Goal: Transaction & Acquisition: Purchase product/service

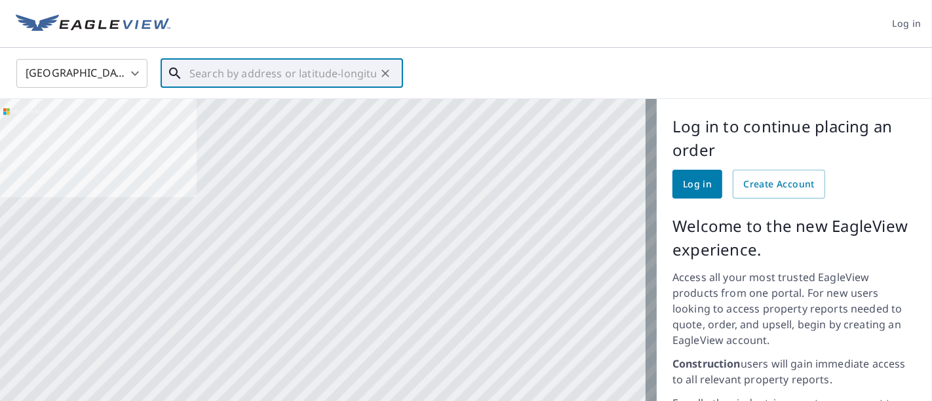
click at [288, 73] on input "text" at bounding box center [282, 73] width 187 height 37
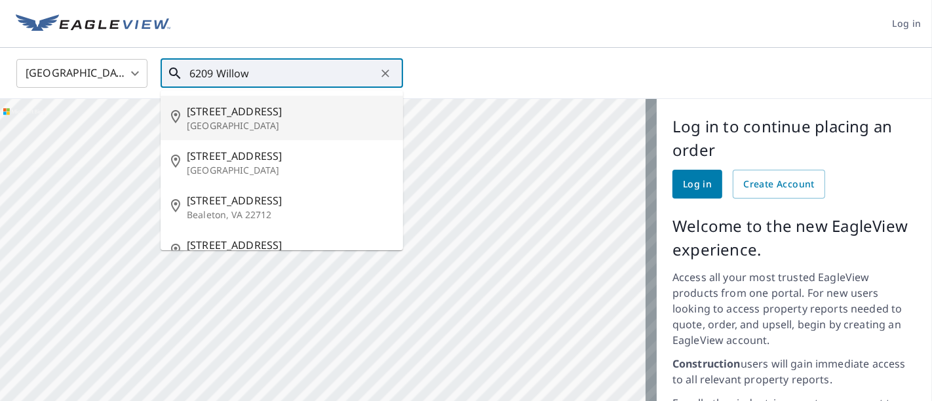
click at [246, 117] on span "6209 Willowood Ln" at bounding box center [290, 112] width 206 height 16
type input "6209 Willowood Ln Willowbrook, IL 60527"
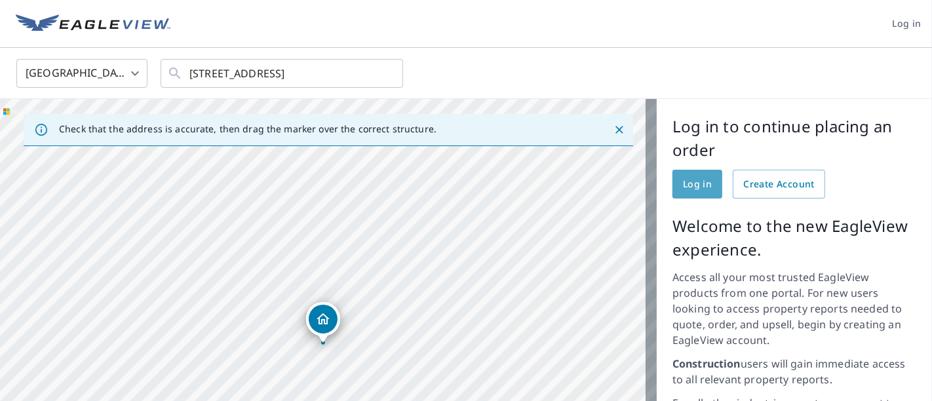
click at [689, 178] on span "Log in" at bounding box center [697, 184] width 29 height 16
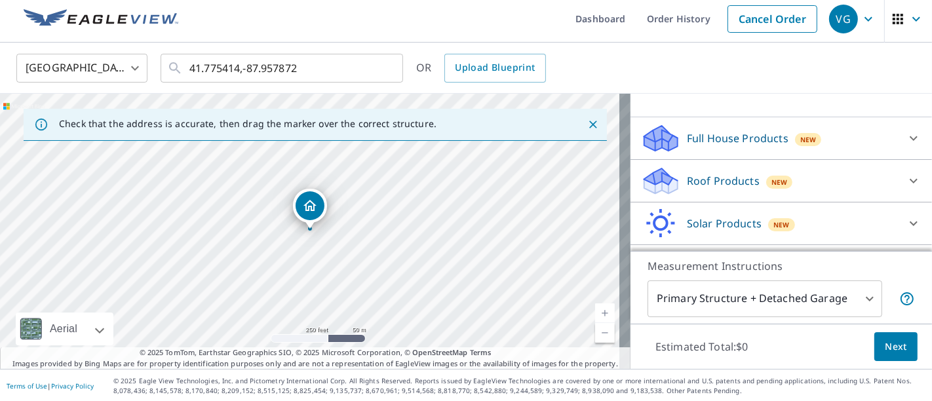
scroll to position [159, 0]
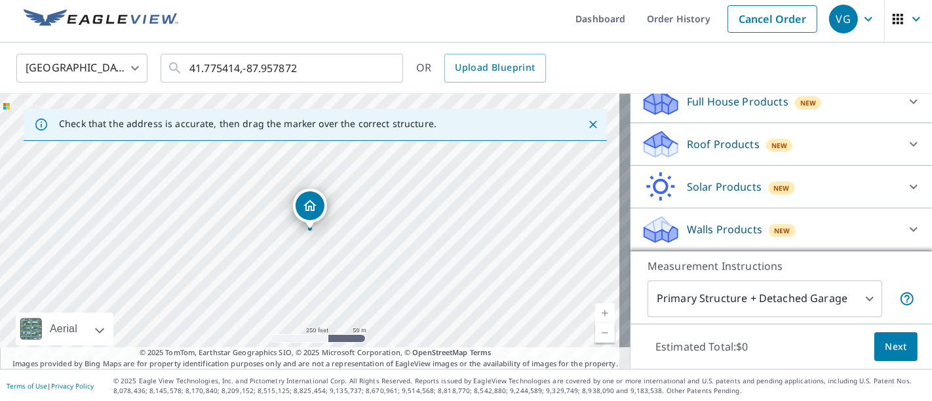
click at [719, 152] on p "Roof Products" at bounding box center [723, 144] width 73 height 16
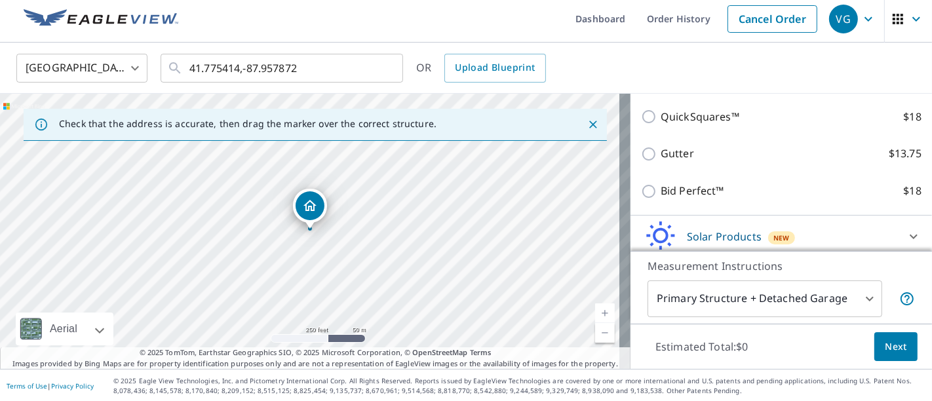
scroll to position [311, 0]
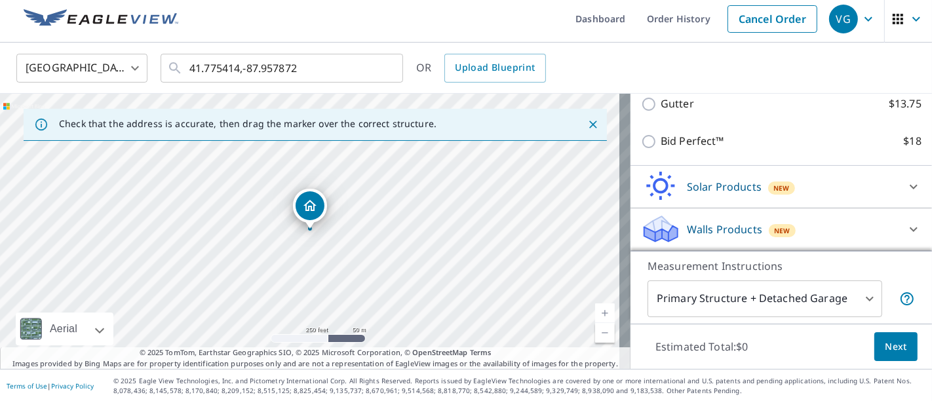
click at [717, 223] on p "Walls Products" at bounding box center [724, 229] width 75 height 16
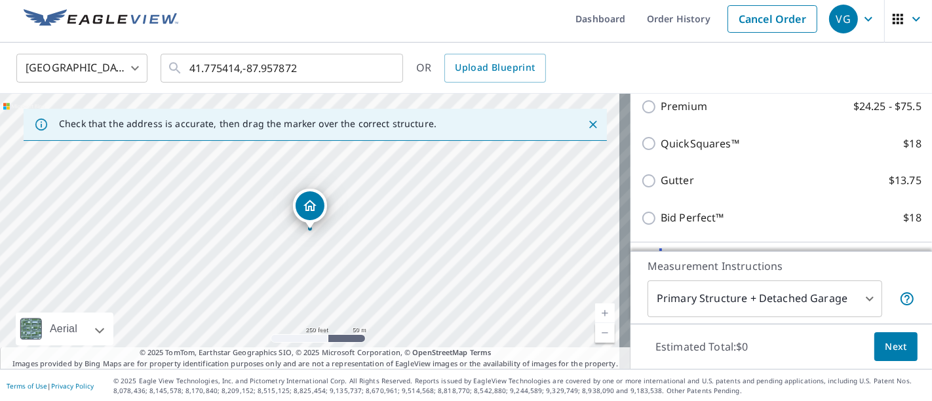
scroll to position [222, 0]
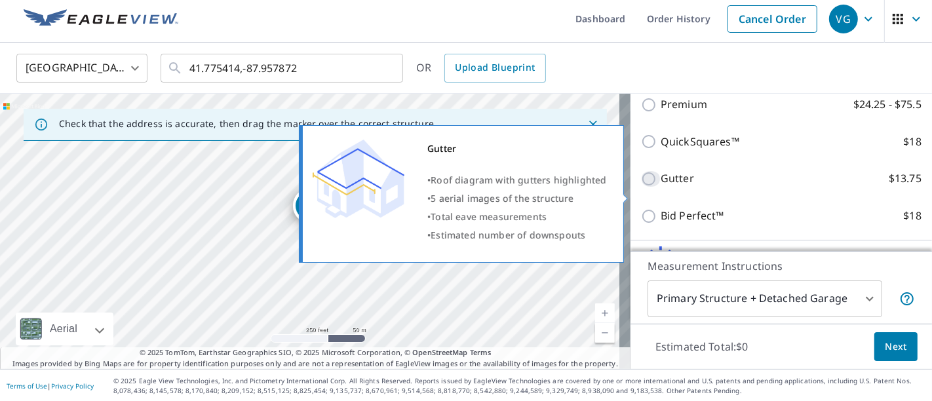
click at [641, 187] on input "Gutter $13.75" at bounding box center [651, 179] width 20 height 16
checkbox input "true"
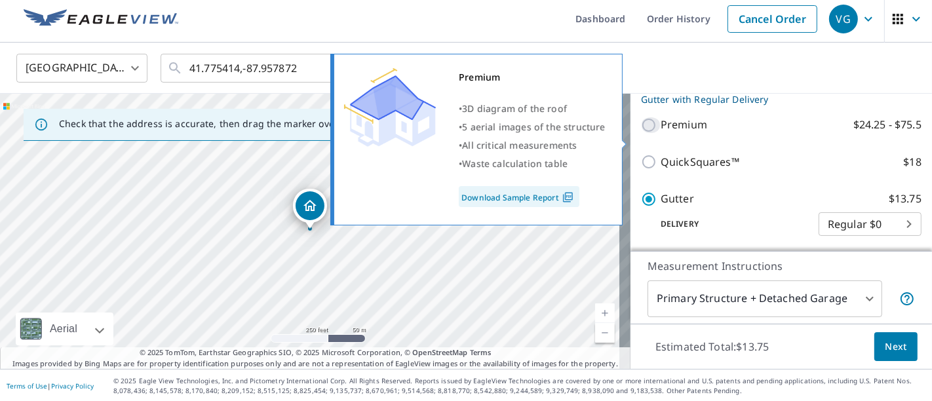
click at [641, 133] on input "Premium $24.25 - $75.5" at bounding box center [651, 125] width 20 height 16
checkbox input "true"
checkbox input "false"
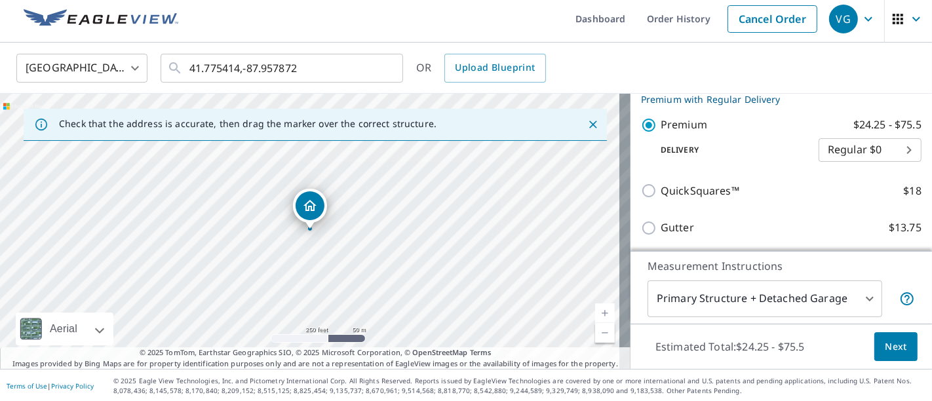
scroll to position [296, 0]
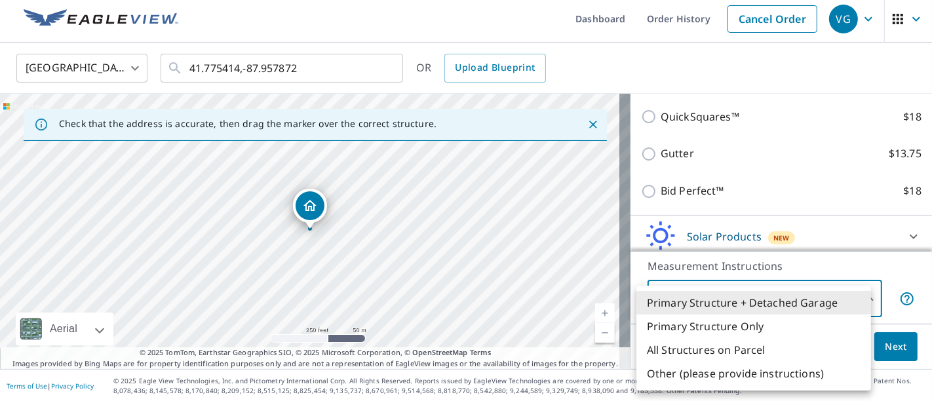
click at [863, 300] on body "VG VG Dashboard Order History Cancel Order VG [GEOGRAPHIC_DATA] US ​ 41.775414,…" at bounding box center [466, 200] width 932 height 401
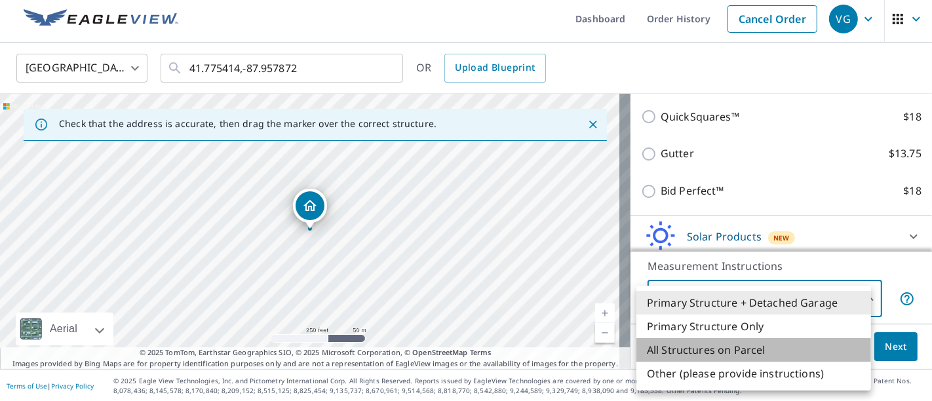
click at [757, 347] on li "All Structures on Parcel" at bounding box center [753, 350] width 235 height 24
type input "3"
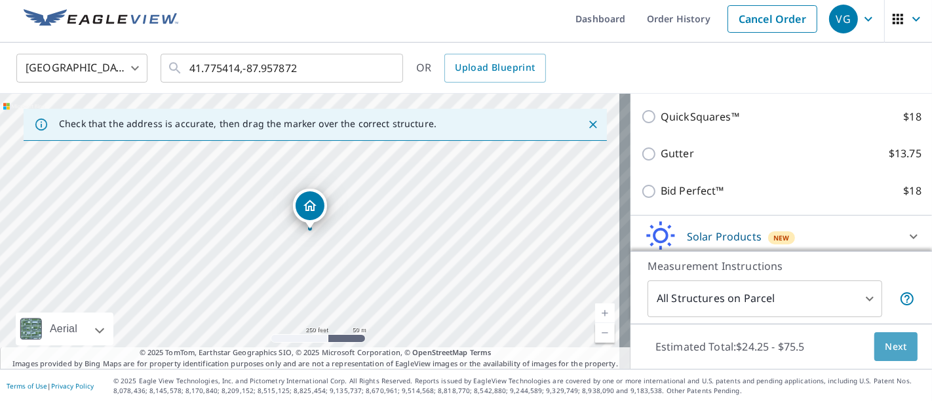
click at [890, 349] on span "Next" at bounding box center [895, 347] width 22 height 16
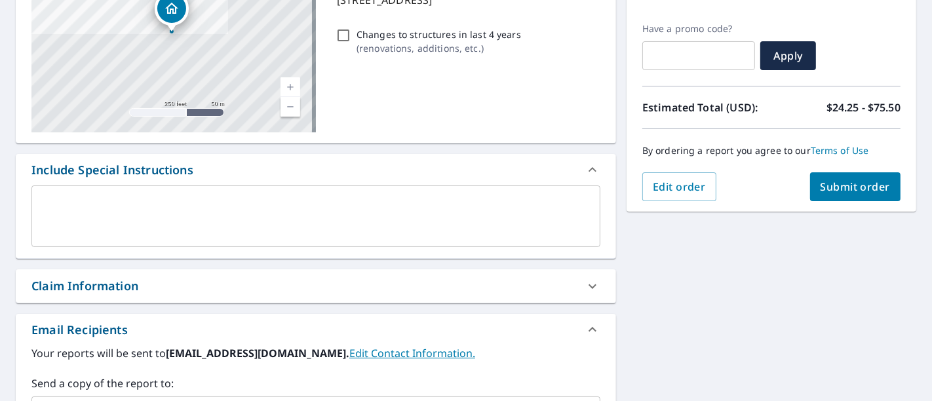
scroll to position [208, 0]
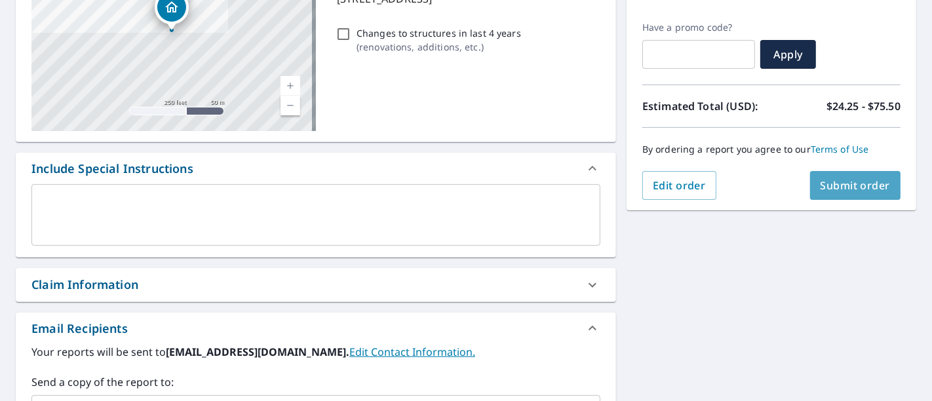
click at [853, 184] on span "Submit order" at bounding box center [855, 185] width 70 height 14
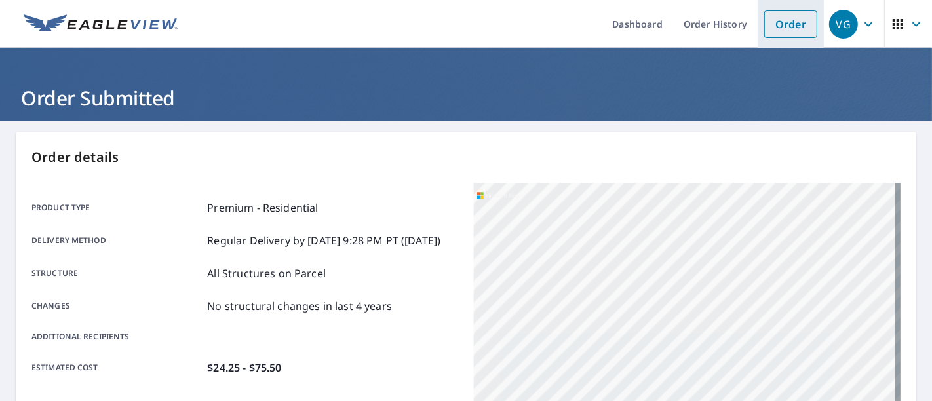
click at [789, 21] on link "Order" at bounding box center [790, 24] width 53 height 28
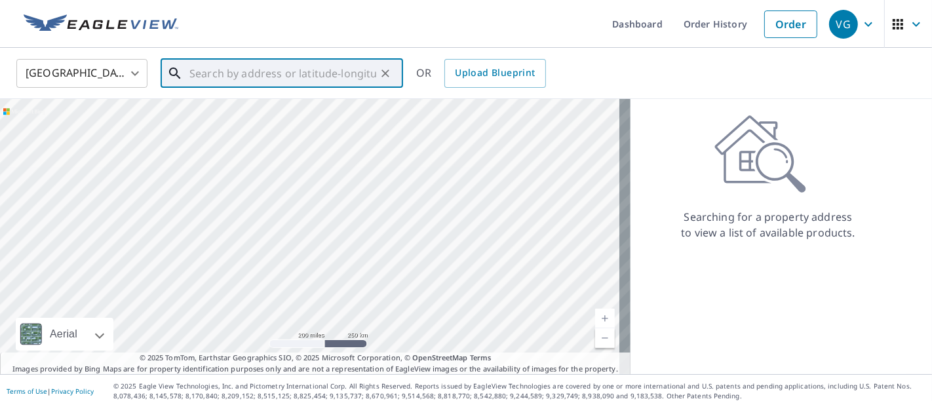
click at [358, 70] on input "text" at bounding box center [282, 73] width 187 height 37
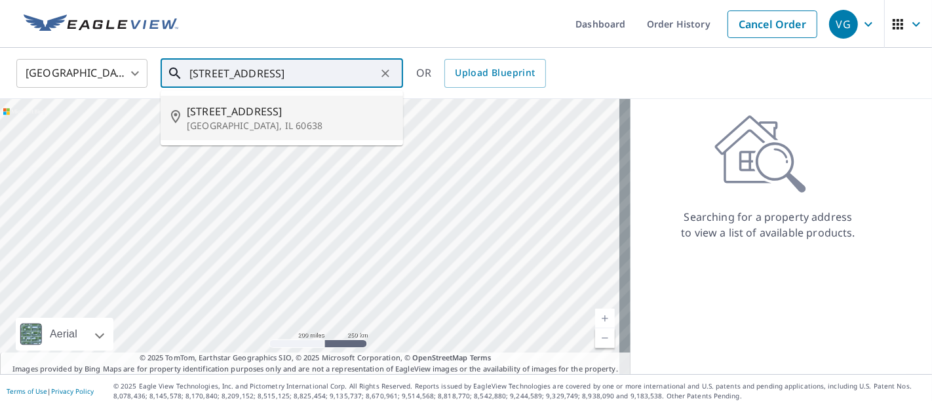
click at [291, 111] on span "[STREET_ADDRESS]" at bounding box center [290, 112] width 206 height 16
type input "[STREET_ADDRESS]"
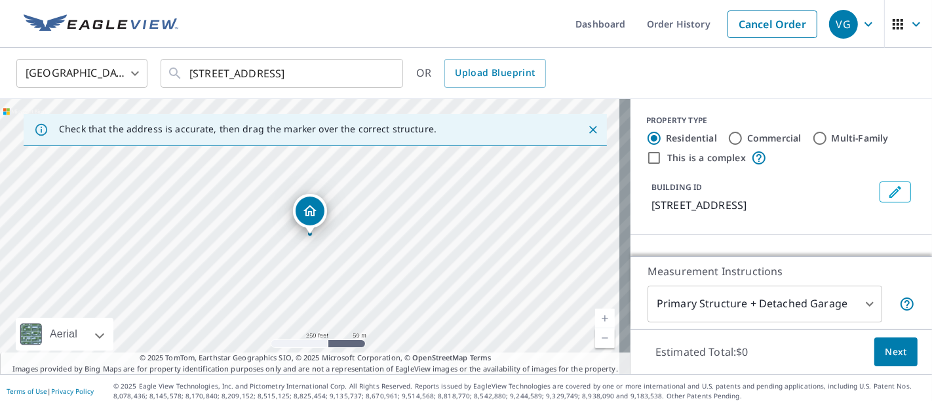
click at [595, 317] on link "Current Level 17, Zoom In" at bounding box center [605, 319] width 20 height 20
click at [595, 317] on link "Current Level 18, Zoom In" at bounding box center [605, 319] width 20 height 20
click at [595, 317] on link "Current Level 19, Zoom In" at bounding box center [605, 319] width 20 height 20
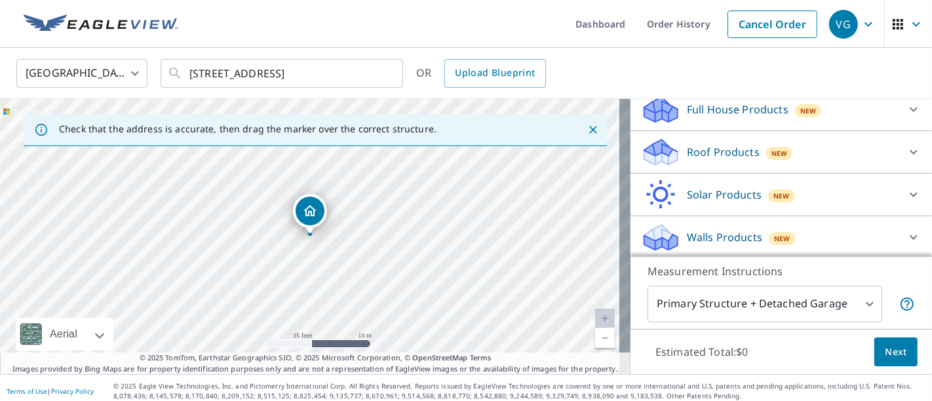
scroll to position [147, 0]
click at [735, 113] on p "Full House Products" at bounding box center [738, 109] width 102 height 16
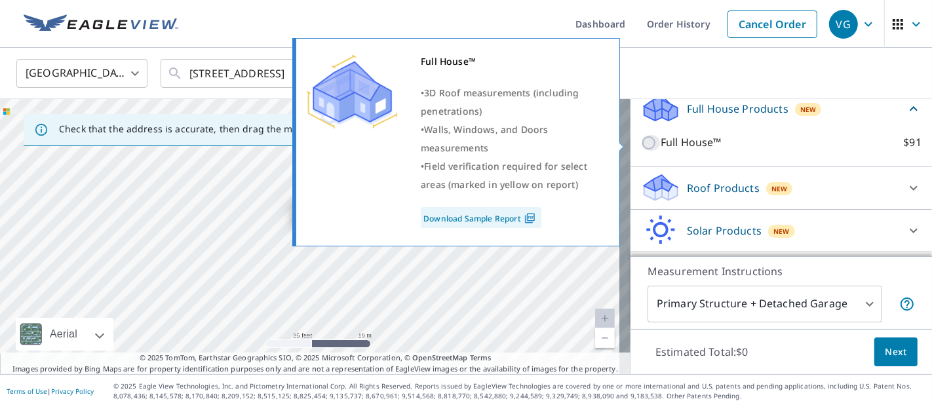
click at [641, 143] on input "Full House™ $91" at bounding box center [651, 143] width 20 height 16
checkbox input "true"
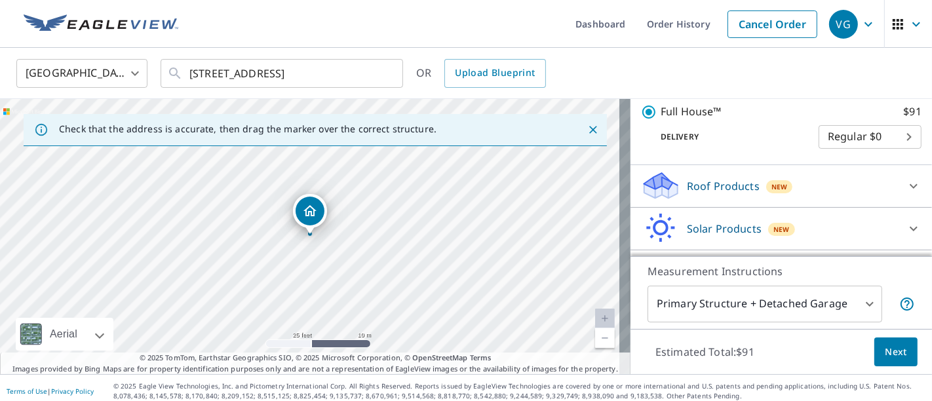
scroll to position [198, 0]
click at [655, 189] on icon at bounding box center [658, 191] width 7 height 12
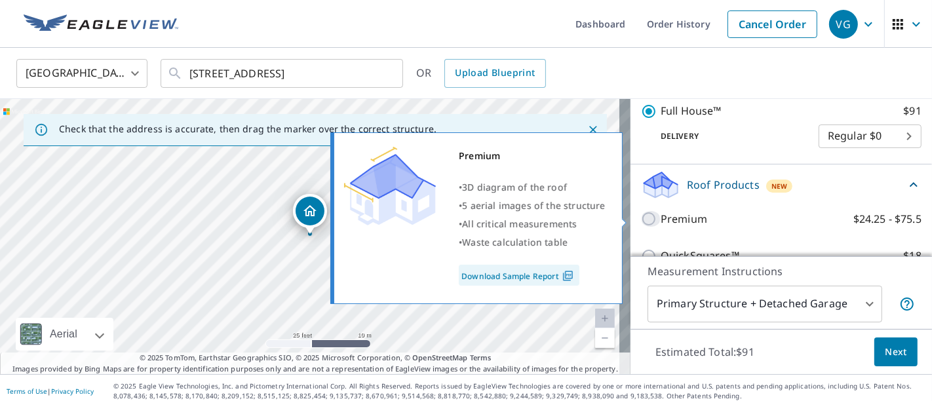
click at [641, 218] on input "Premium $24.25 - $75.5" at bounding box center [651, 219] width 20 height 16
checkbox input "true"
checkbox input "false"
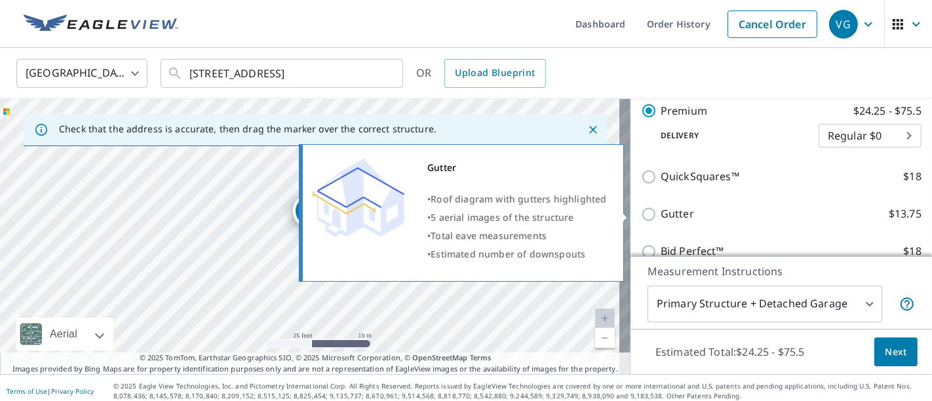
scroll to position [278, 0]
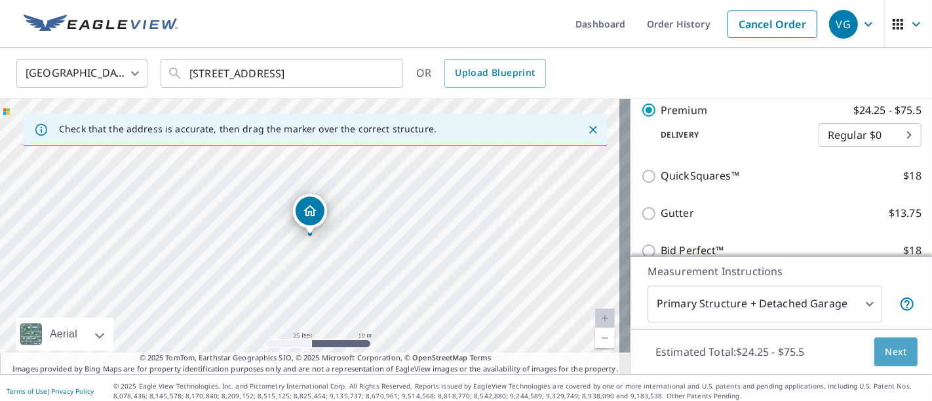
click at [896, 350] on button "Next" at bounding box center [895, 351] width 43 height 29
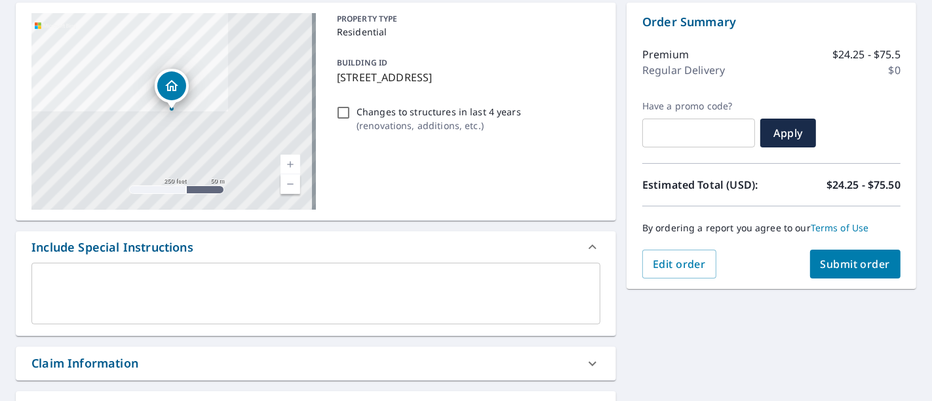
scroll to position [198, 0]
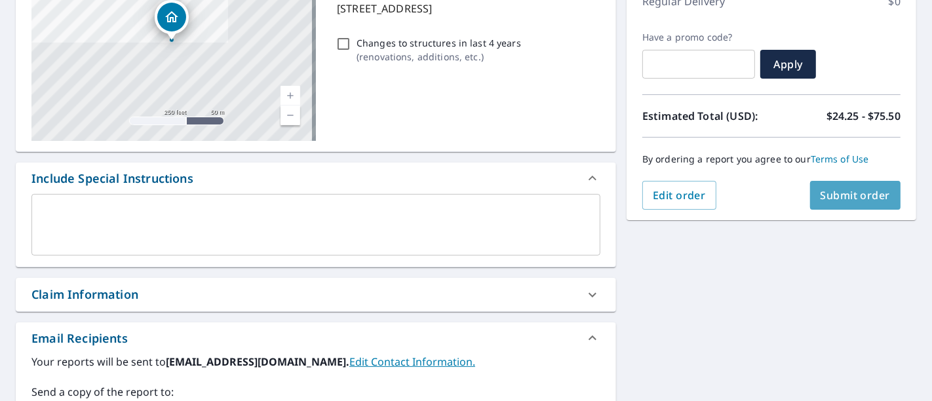
click at [835, 193] on span "Submit order" at bounding box center [855, 195] width 70 height 14
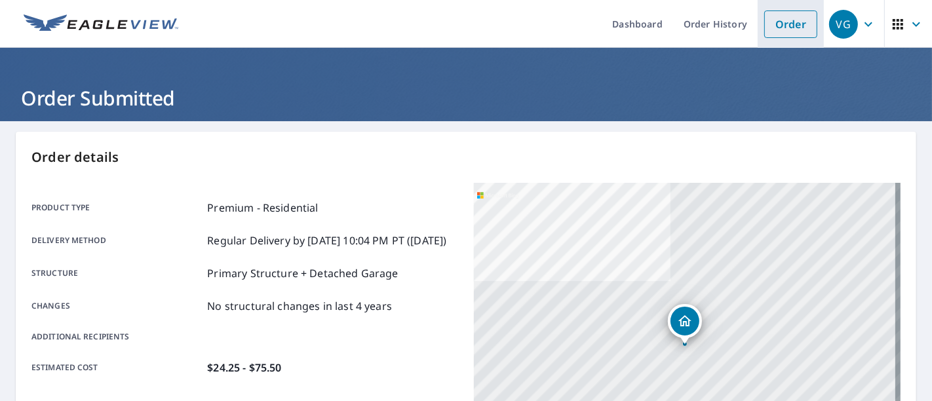
click at [785, 21] on link "Order" at bounding box center [790, 24] width 53 height 28
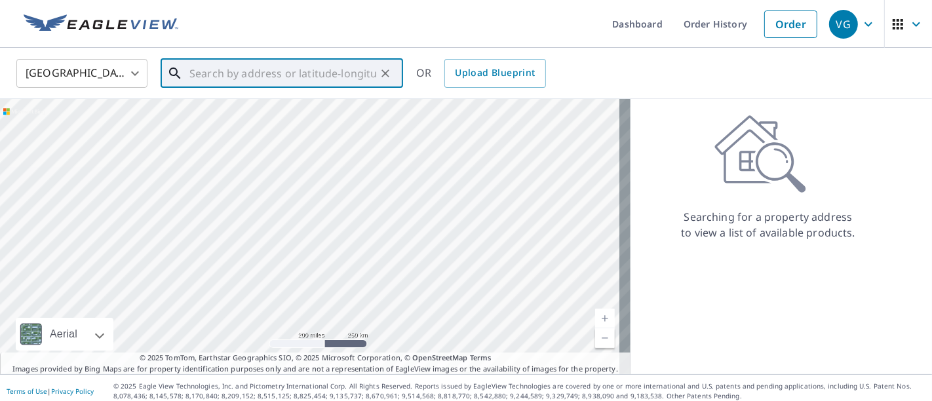
click at [322, 74] on input "text" at bounding box center [282, 73] width 187 height 37
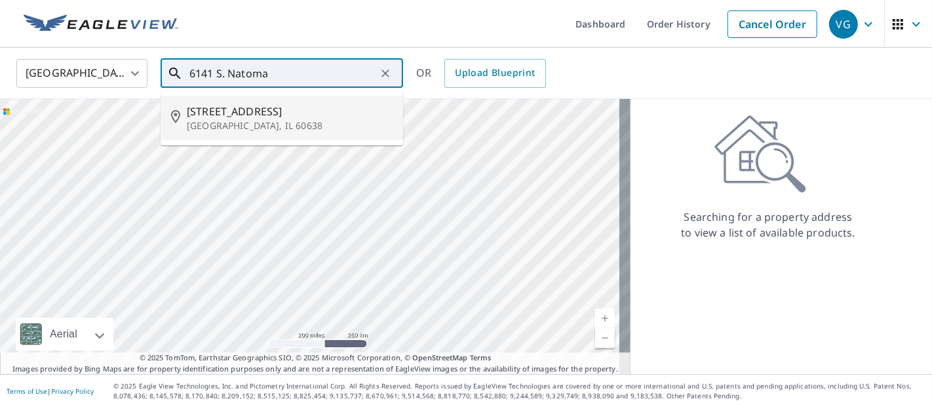
click at [309, 109] on span "[STREET_ADDRESS]" at bounding box center [290, 112] width 206 height 16
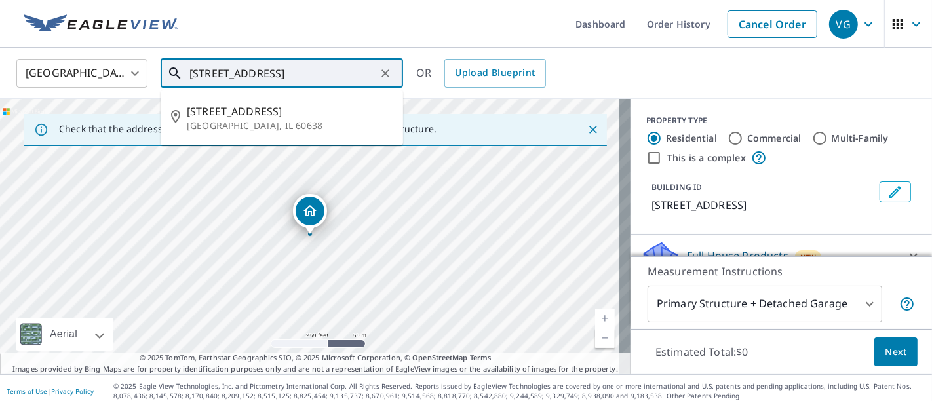
click at [370, 75] on input "[STREET_ADDRESS]" at bounding box center [282, 73] width 187 height 37
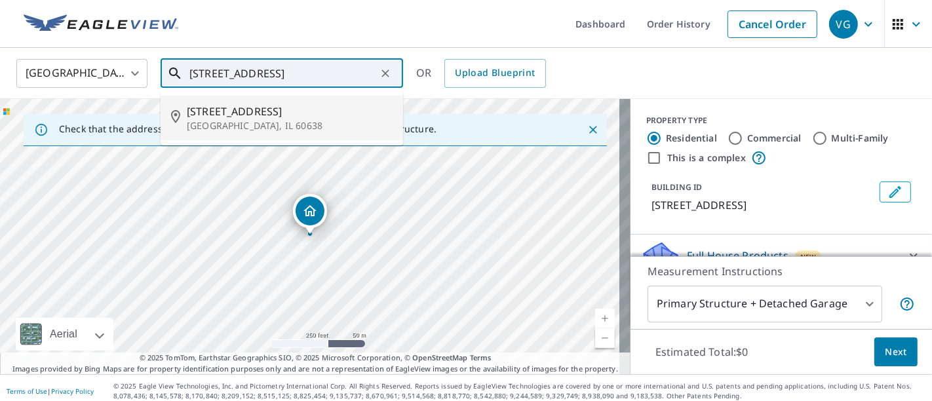
click at [329, 127] on p "[GEOGRAPHIC_DATA], IL 60638" at bounding box center [290, 125] width 206 height 13
type input "[STREET_ADDRESS]"
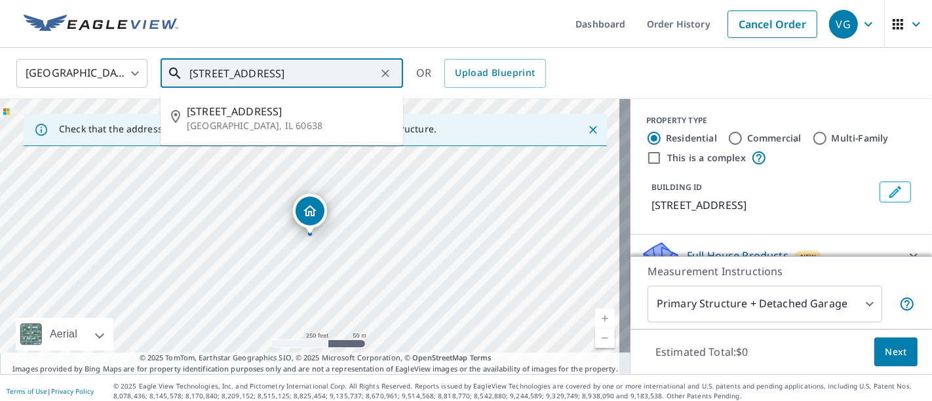
click at [352, 68] on input "[STREET_ADDRESS]" at bounding box center [282, 73] width 187 height 37
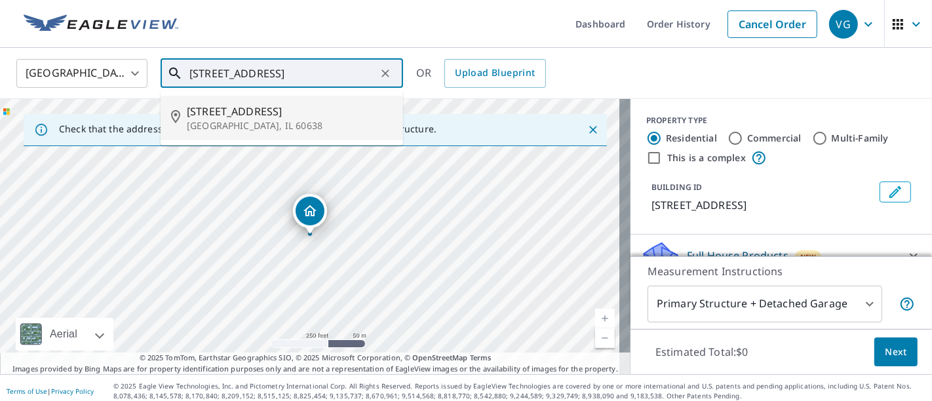
click at [328, 117] on span "[STREET_ADDRESS]" at bounding box center [290, 112] width 206 height 16
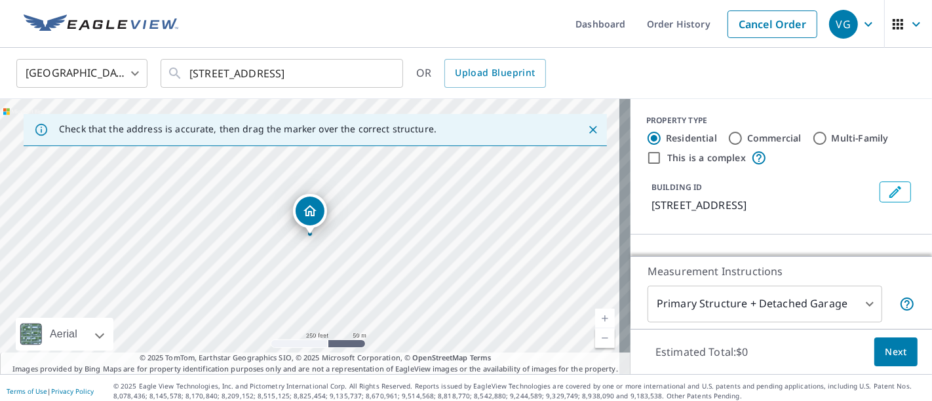
click at [595, 314] on link "Current Level 17, Zoom In" at bounding box center [605, 319] width 20 height 20
click at [595, 314] on link "Current Level 19, Zoom In" at bounding box center [605, 319] width 20 height 20
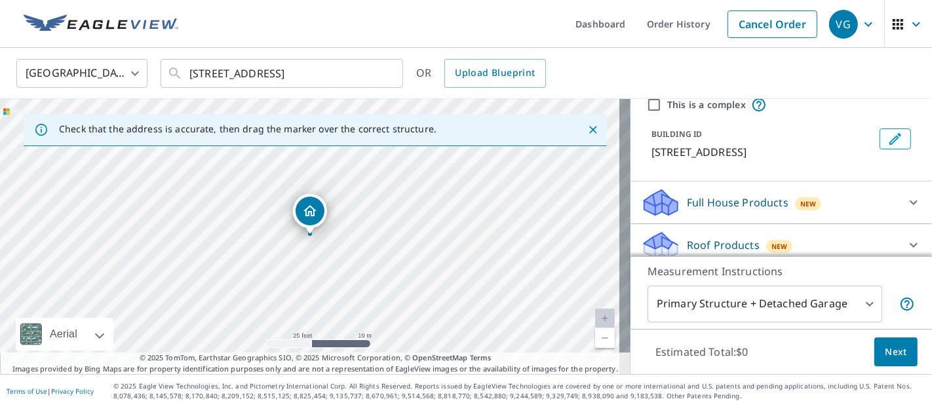
scroll to position [128, 0]
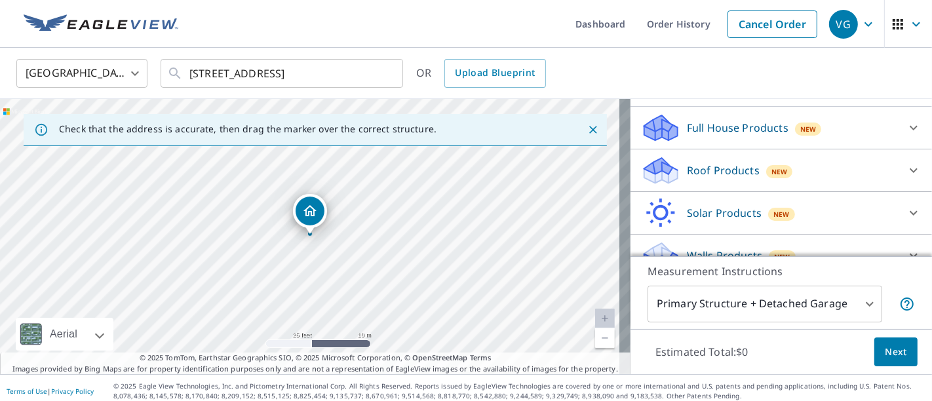
click at [707, 170] on p "Roof Products" at bounding box center [723, 170] width 73 height 16
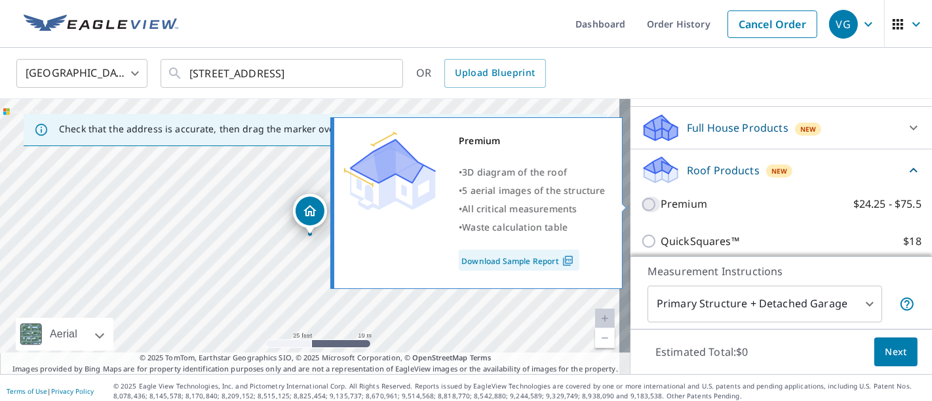
click at [641, 206] on input "Premium $24.25 - $75.5" at bounding box center [651, 205] width 20 height 16
checkbox input "true"
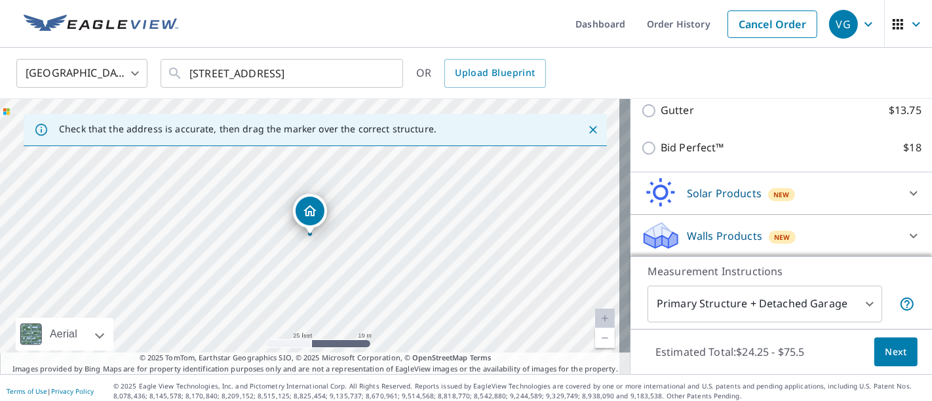
scroll to position [5, 0]
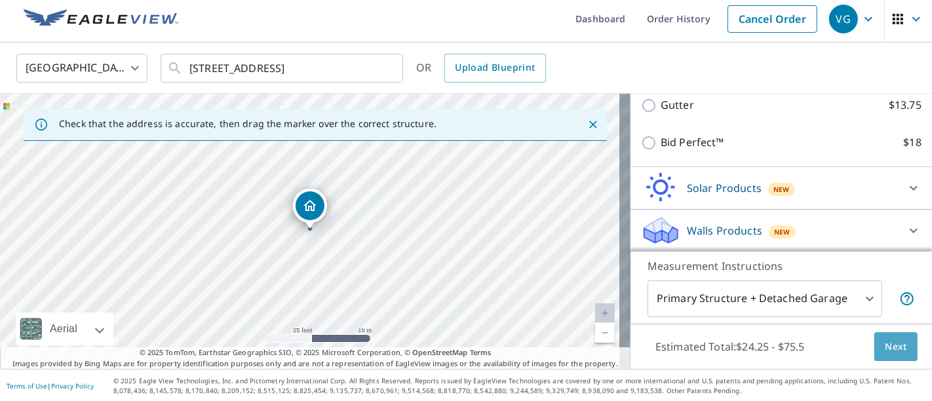
click at [884, 345] on span "Next" at bounding box center [895, 347] width 22 height 16
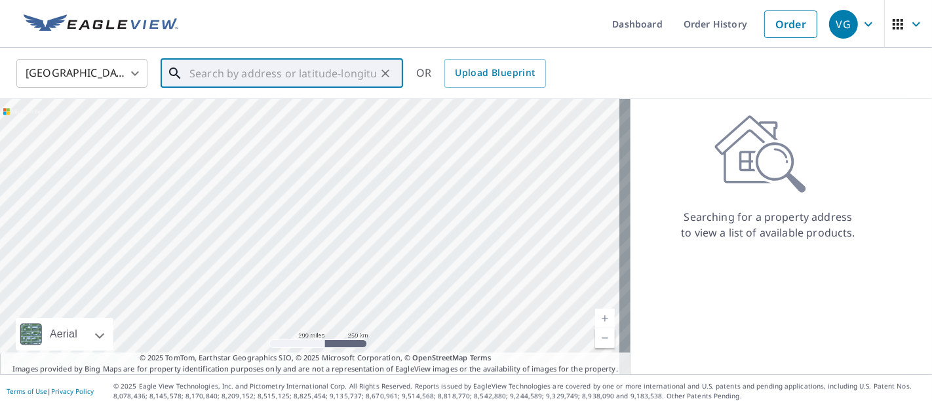
click at [326, 77] on input "text" at bounding box center [282, 73] width 187 height 37
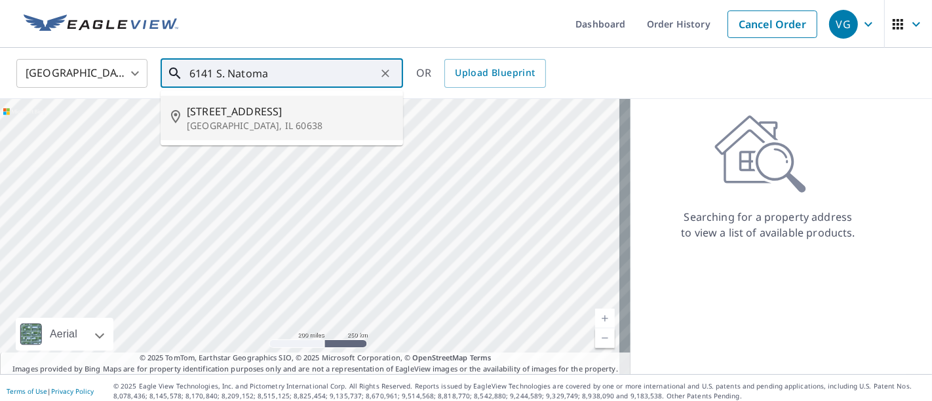
click at [289, 111] on span "[STREET_ADDRESS]" at bounding box center [290, 112] width 206 height 16
type input "[STREET_ADDRESS]"
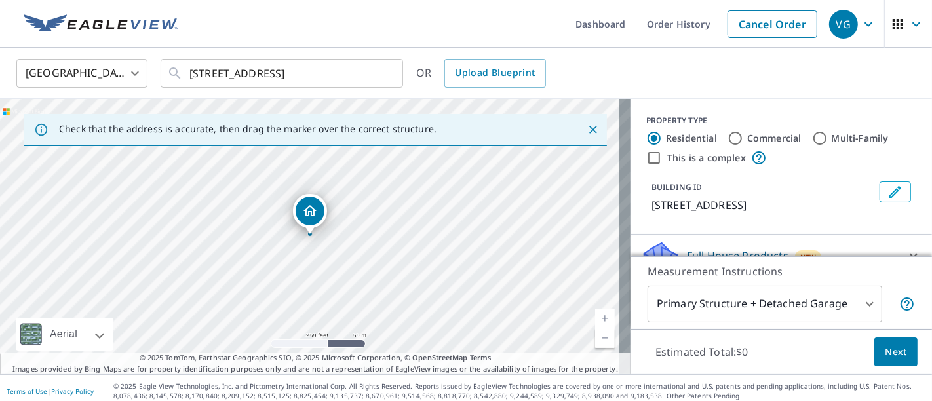
click at [595, 319] on link "Current Level 17, Zoom In" at bounding box center [605, 319] width 20 height 20
click at [595, 319] on link "Current Level 18, Zoom In" at bounding box center [605, 319] width 20 height 20
click at [887, 356] on span "Next" at bounding box center [895, 352] width 22 height 16
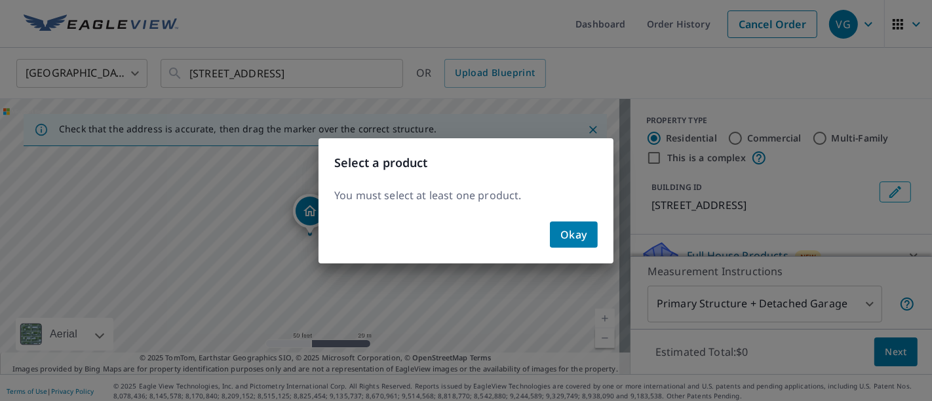
click at [567, 238] on span "Okay" at bounding box center [573, 234] width 27 height 18
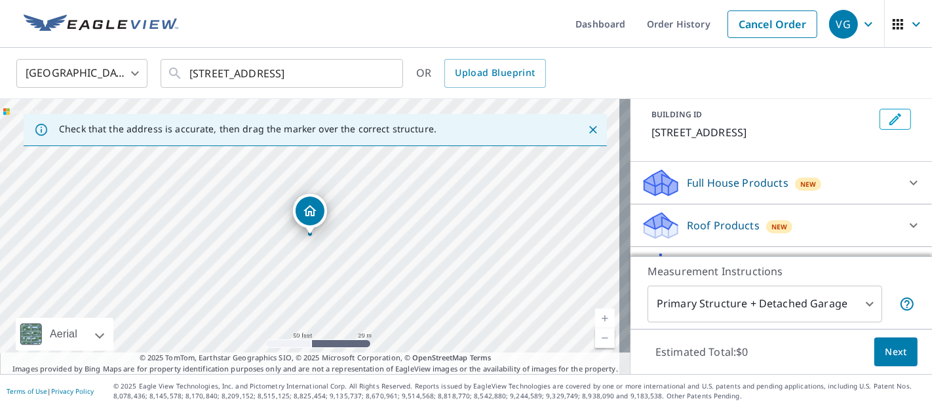
scroll to position [142, 0]
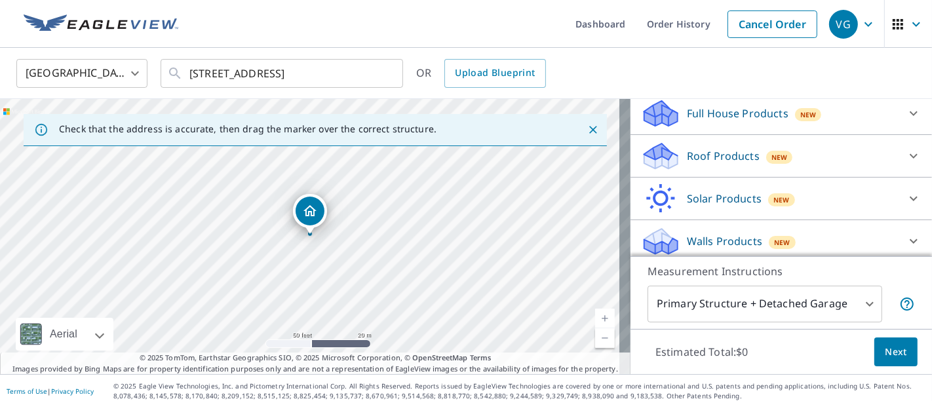
click at [706, 161] on p "Roof Products" at bounding box center [723, 156] width 73 height 16
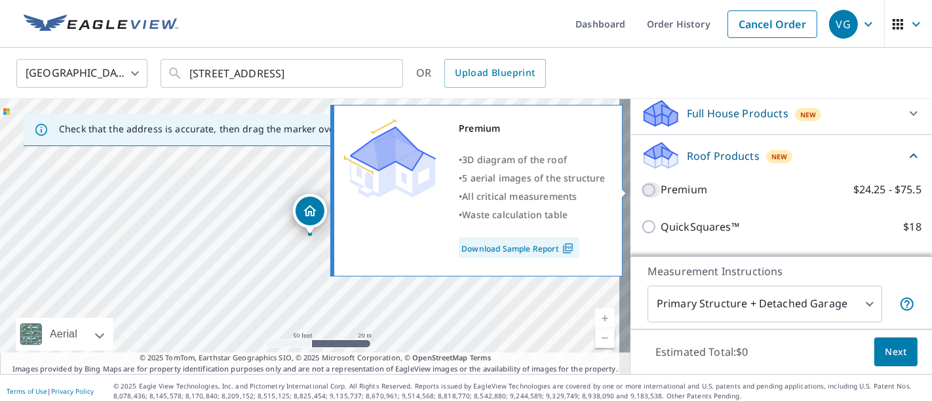
click at [641, 187] on input "Premium $24.25 - $75.5" at bounding box center [651, 190] width 20 height 16
checkbox input "true"
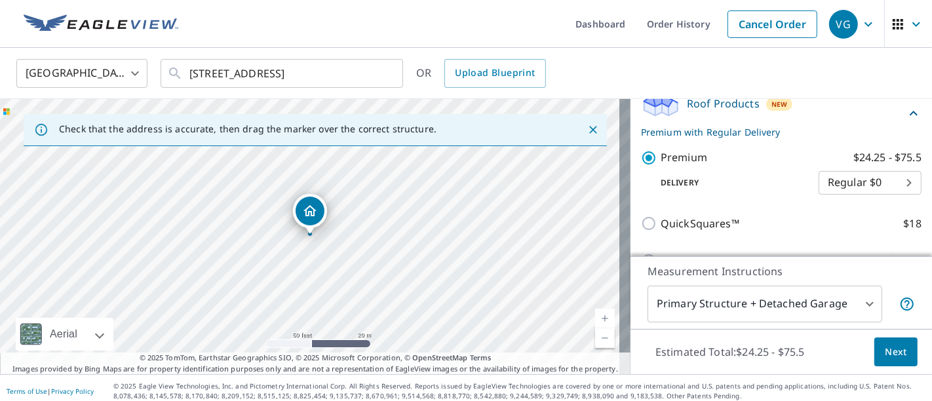
scroll to position [229, 0]
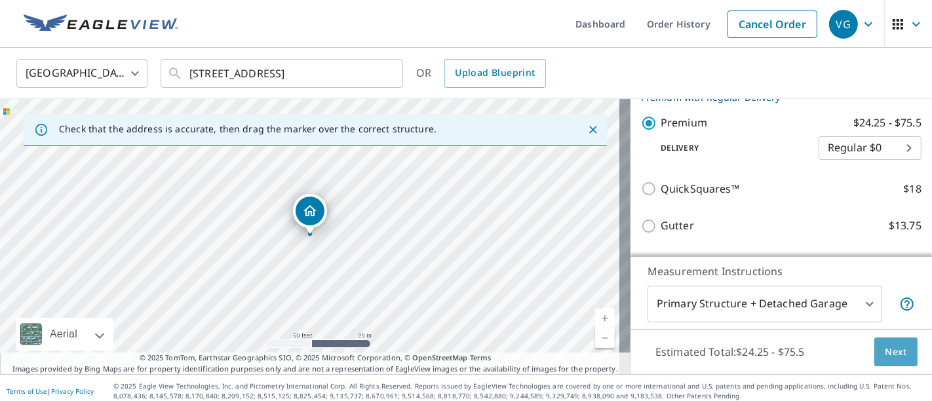
click at [884, 350] on span "Next" at bounding box center [895, 352] width 22 height 16
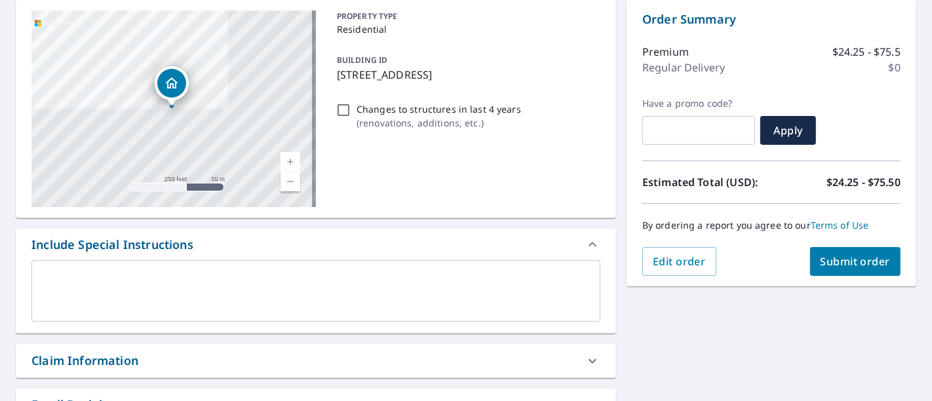
scroll to position [132, 0]
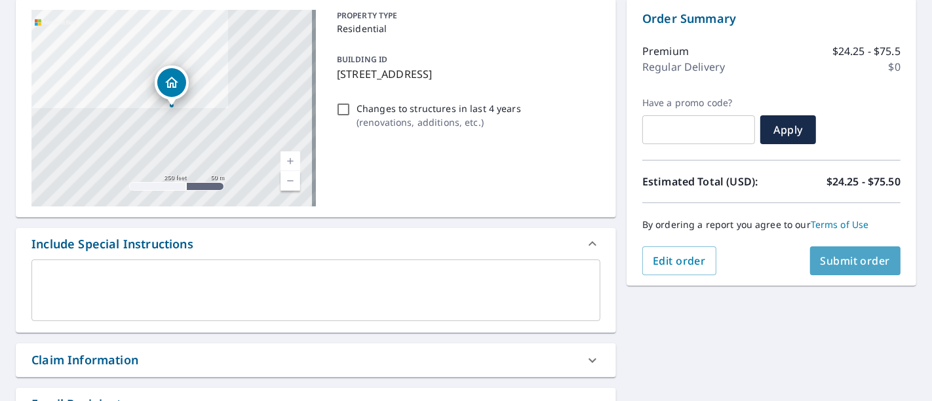
click at [822, 248] on button "Submit order" at bounding box center [855, 260] width 91 height 29
